Goal: Task Accomplishment & Management: Manage account settings

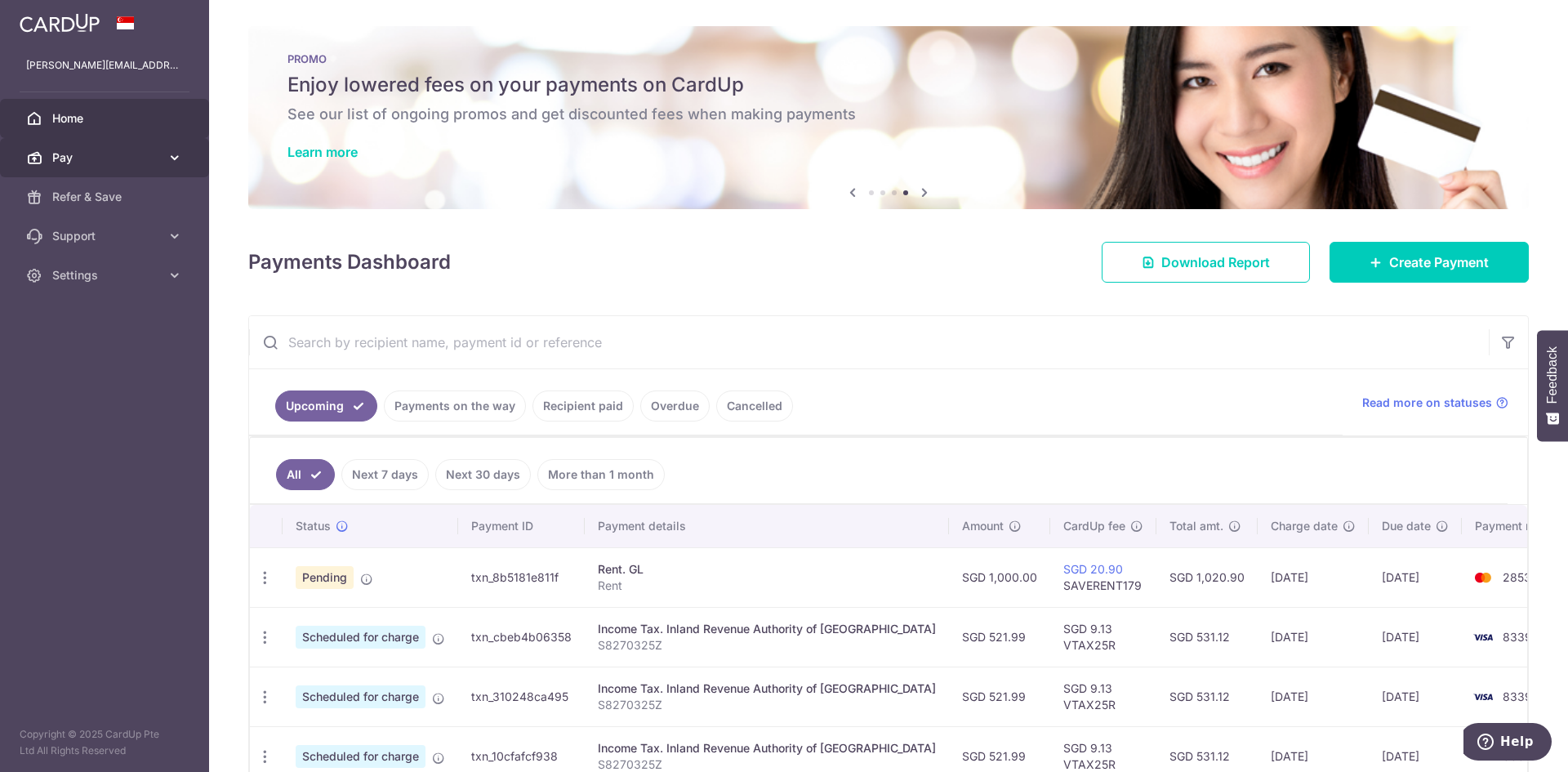
drag, startPoint x: 0, startPoint y: 0, endPoint x: 75, endPoint y: 147, distance: 165.0
click at [75, 147] on link "Pay" at bounding box center [104, 158] width 209 height 39
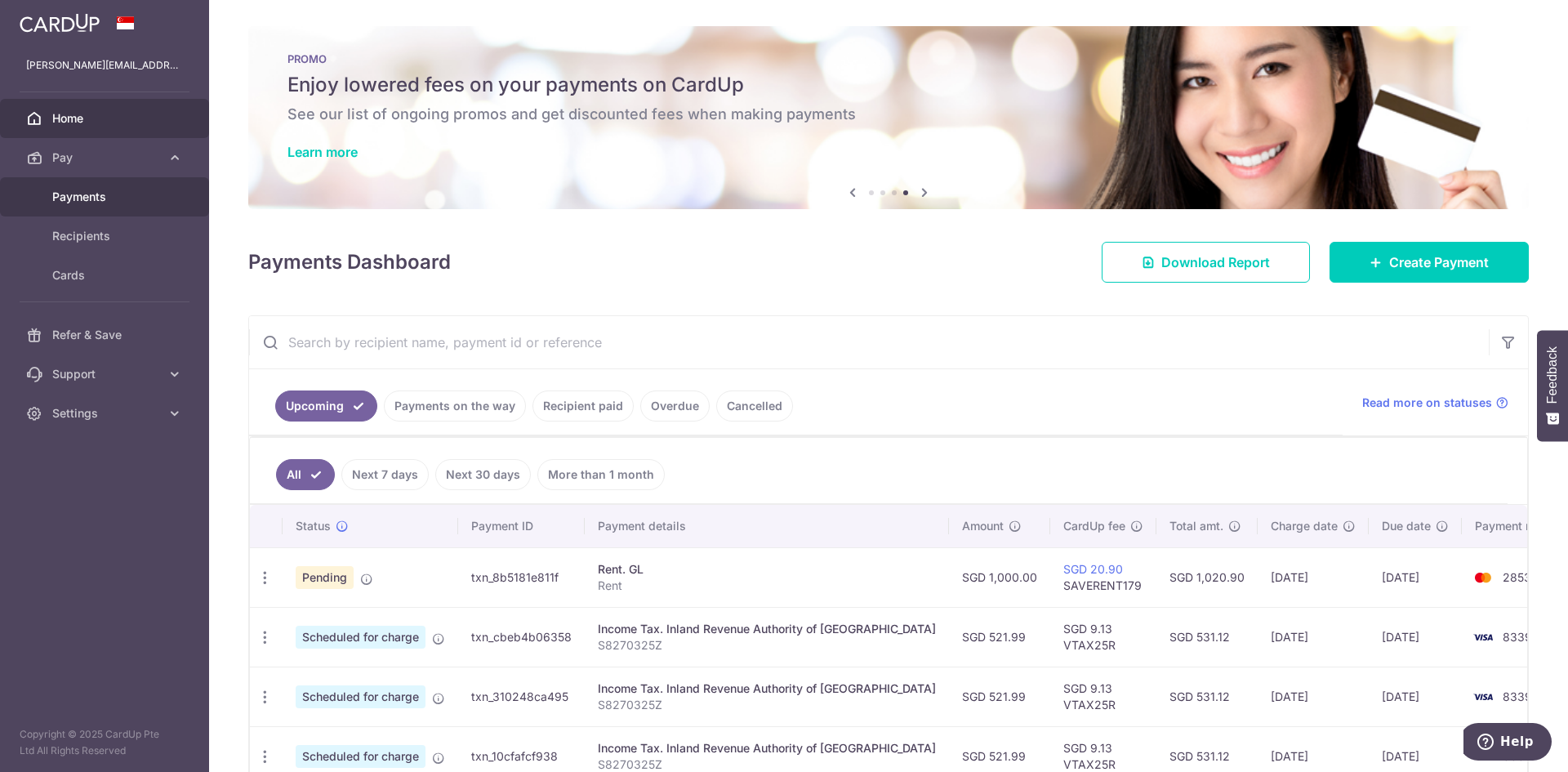
click at [76, 198] on span "Payments" at bounding box center [106, 197] width 108 height 16
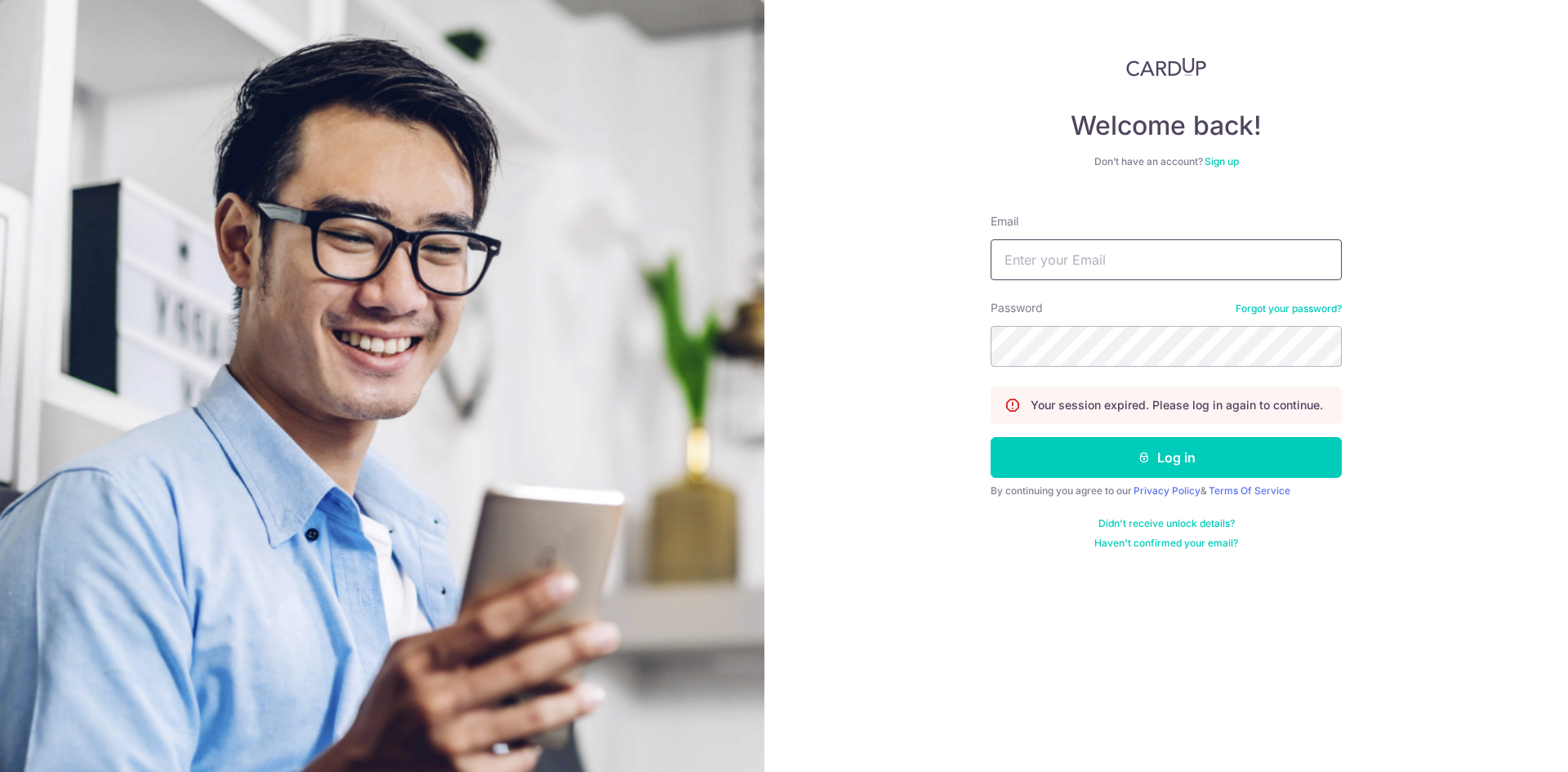
click at [1041, 264] on input "Email" at bounding box center [1166, 260] width 352 height 41
type input "[PERSON_NAME][EMAIL_ADDRESS][DOMAIN_NAME]"
click at [990, 437] on button "Log in" at bounding box center [1166, 458] width 352 height 41
